Goal: Check status: Check status

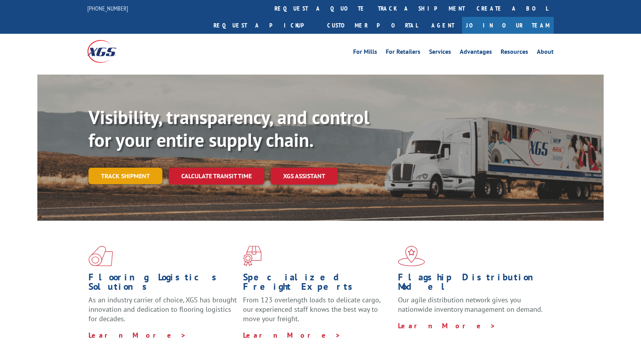
click at [113, 168] on link "Track shipment" at bounding box center [125, 176] width 74 height 17
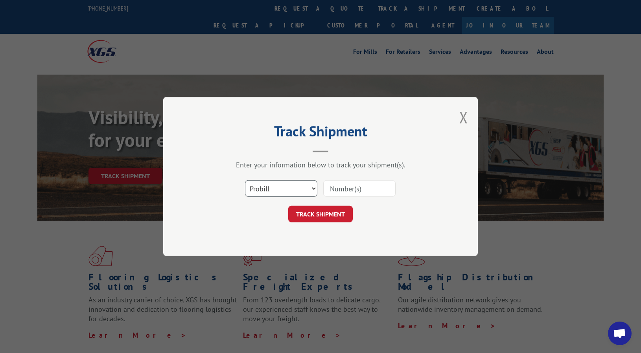
click at [308, 192] on select "Select category... Probill BOL PO" at bounding box center [281, 188] width 72 height 17
select select "bol"
click at [245, 180] on select "Select category... Probill BOL PO" at bounding box center [281, 188] width 72 height 17
click at [346, 184] on input at bounding box center [359, 188] width 72 height 17
type input "814946"
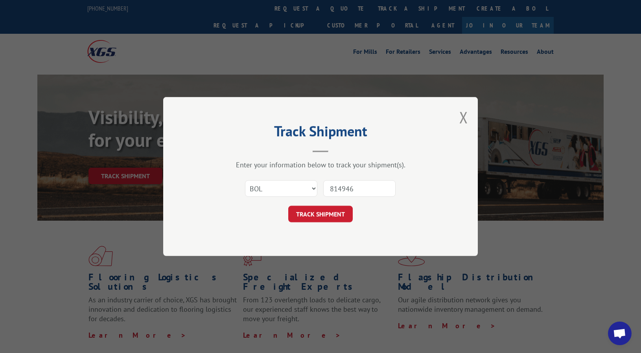
click button "TRACK SHIPMENT" at bounding box center [320, 214] width 64 height 17
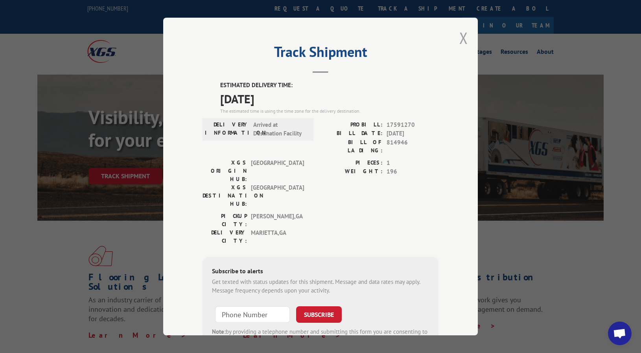
click at [461, 37] on button "Close modal" at bounding box center [463, 38] width 9 height 21
